Goal: Task Accomplishment & Management: Use online tool/utility

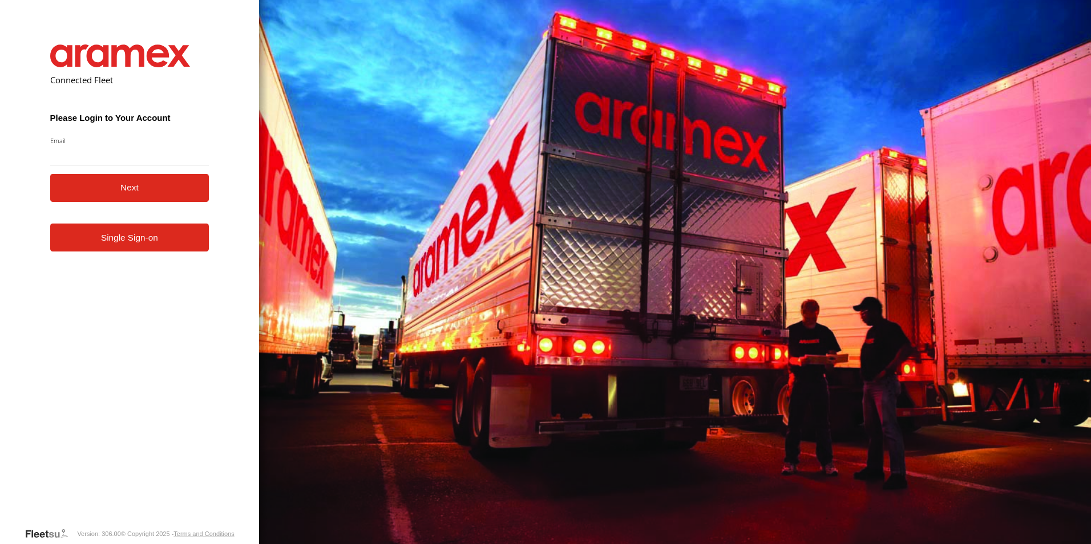
click at [135, 249] on link "Single Sign-on" at bounding box center [129, 238] width 159 height 28
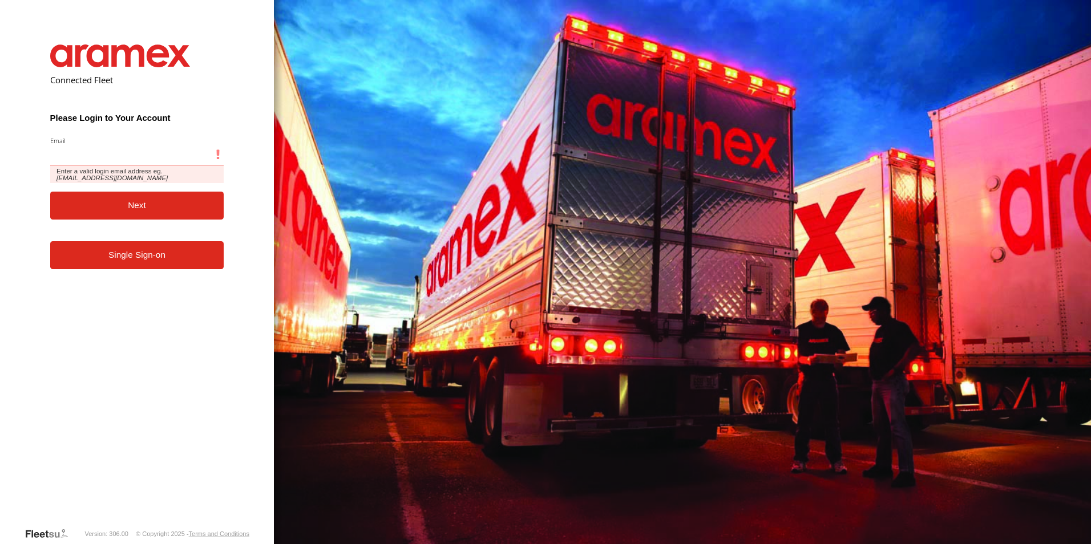
click at [120, 161] on input "Email" at bounding box center [137, 155] width 174 height 21
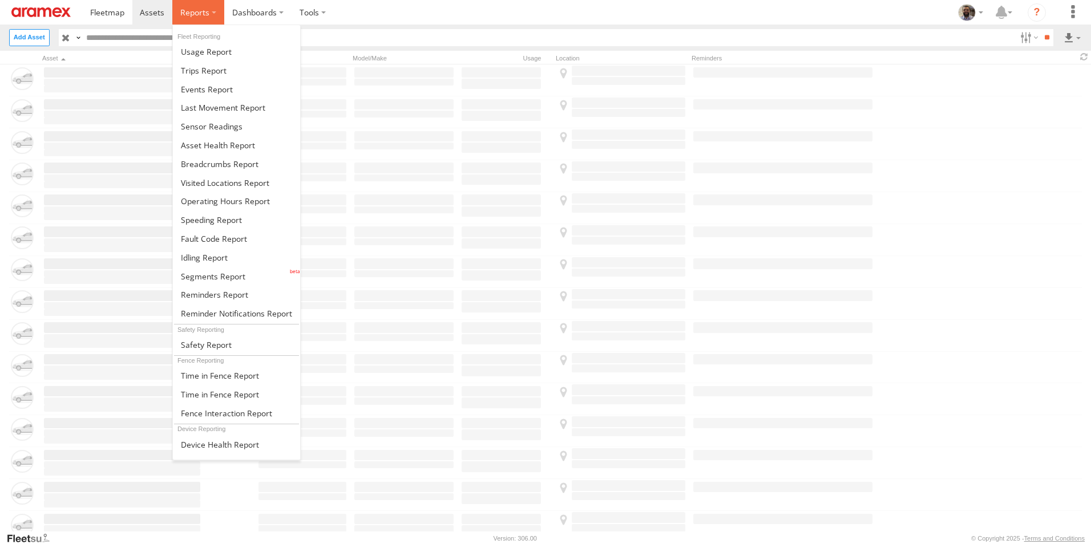
click at [209, 5] on label at bounding box center [198, 12] width 52 height 25
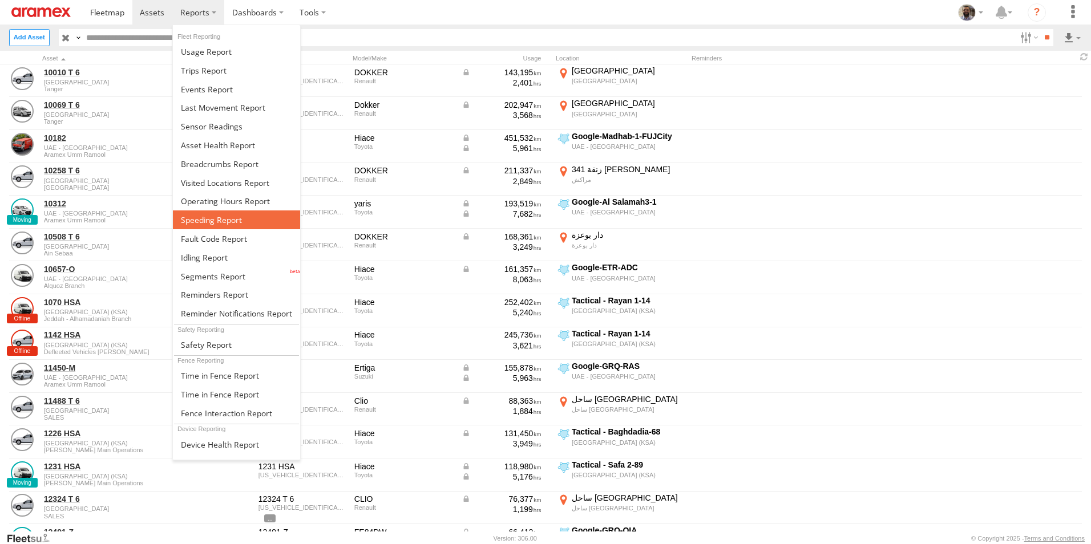
click at [241, 223] on link at bounding box center [236, 220] width 127 height 19
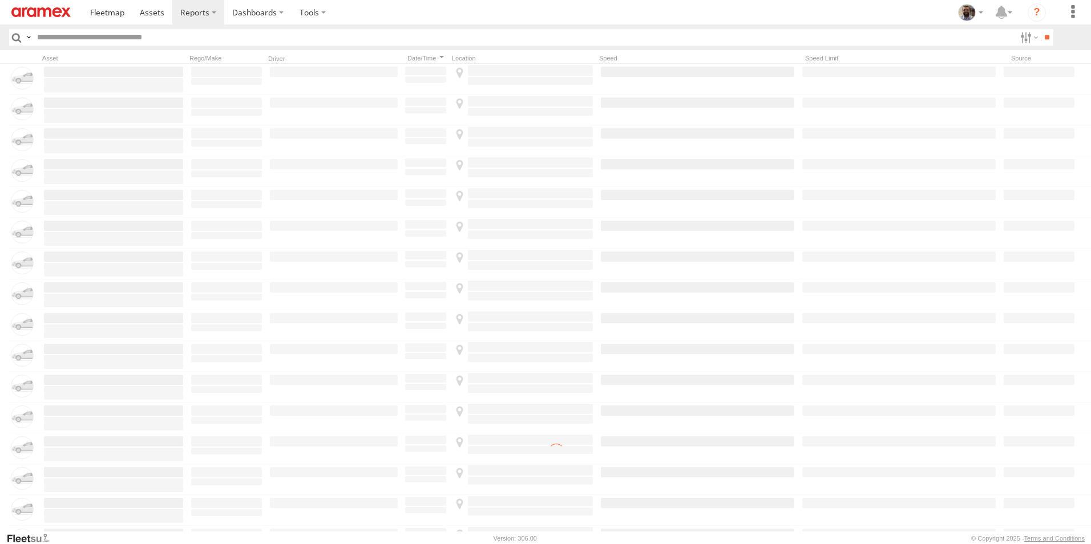
click at [1020, 40] on label at bounding box center [1028, 37] width 25 height 17
click at [1023, 44] on label at bounding box center [1028, 37] width 25 height 17
click at [0, 0] on label at bounding box center [0, 0] width 0 height 0
click at [0, 0] on span "BAH - Bahrain" at bounding box center [0, 0] width 0 height 0
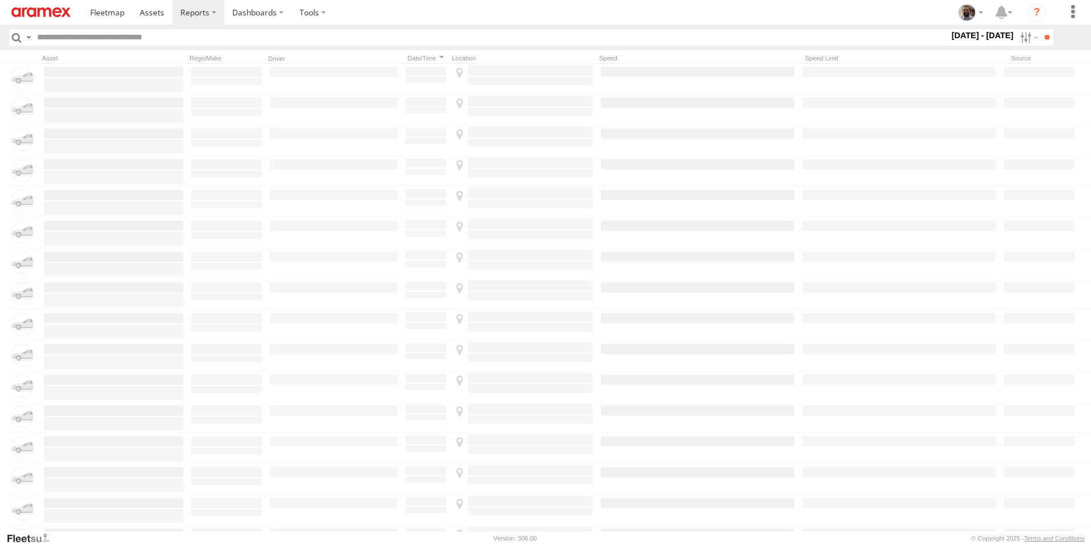
click at [0, 0] on span "All Assets" at bounding box center [0, 0] width 0 height 0
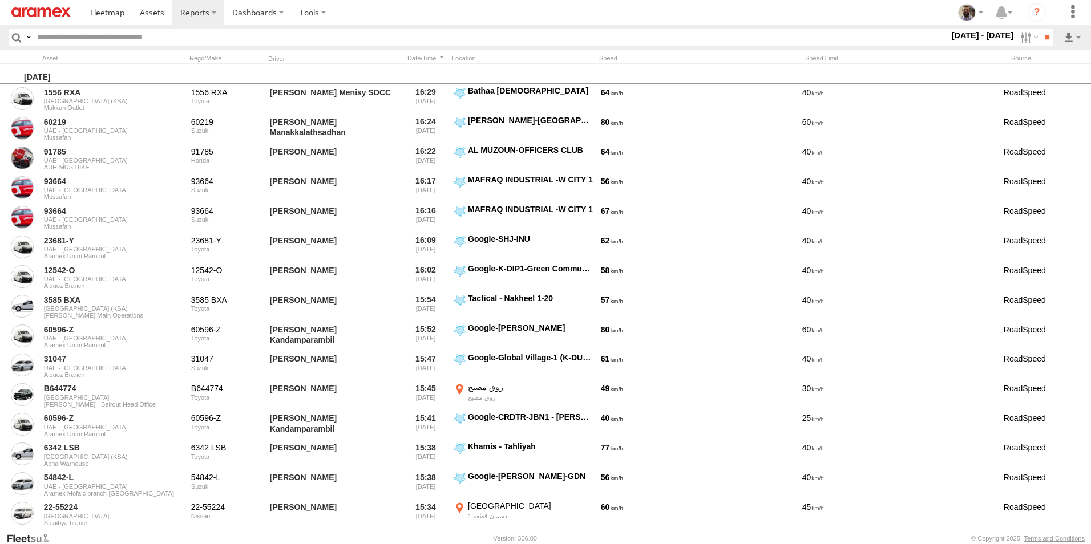
click at [0, 0] on span "Defleeted Vehicles BAH" at bounding box center [0, 0] width 0 height 0
click at [0, 0] on span "Freight" at bounding box center [0, 0] width 0 height 0
click at [1040, 41] on input "**" at bounding box center [1046, 37] width 13 height 17
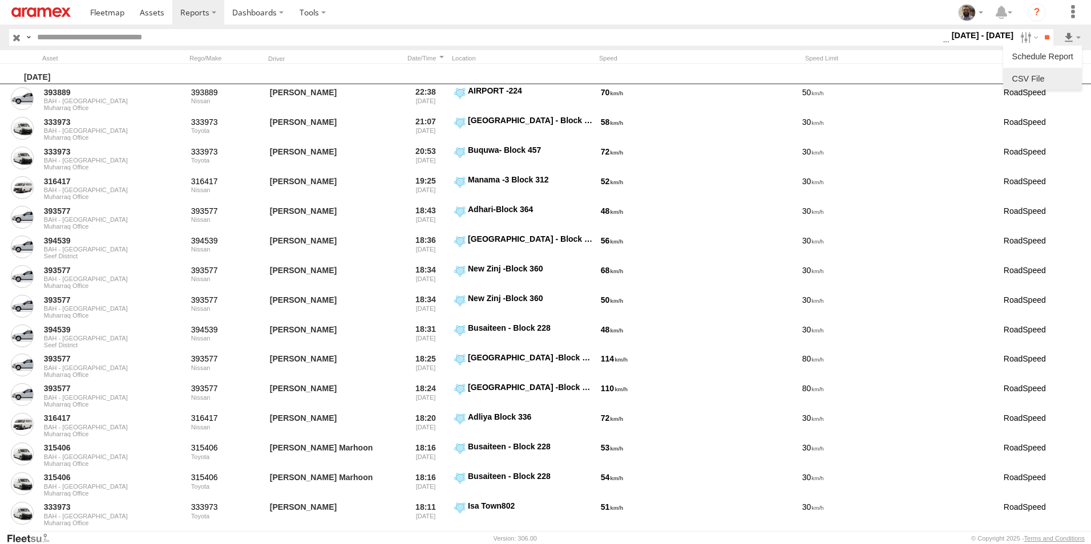
click at [1043, 81] on link at bounding box center [1043, 78] width 70 height 17
